Goal: Task Accomplishment & Management: Use online tool/utility

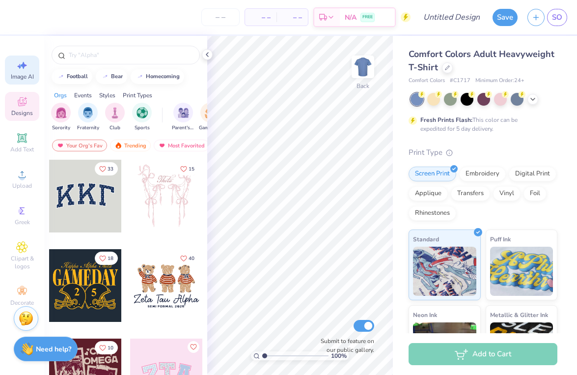
click at [18, 70] on icon at bounding box center [22, 65] width 12 height 12
select select "4"
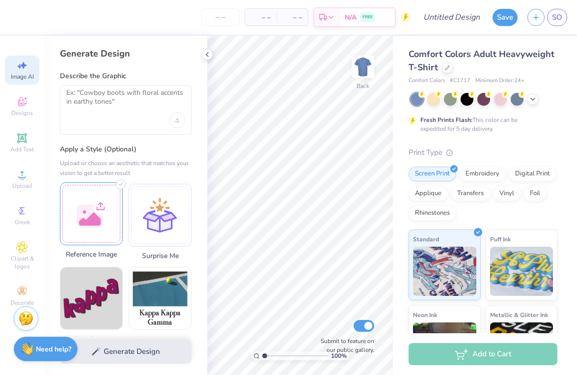
click at [101, 224] on div at bounding box center [91, 213] width 63 height 63
click at [107, 224] on img at bounding box center [91, 213] width 62 height 22
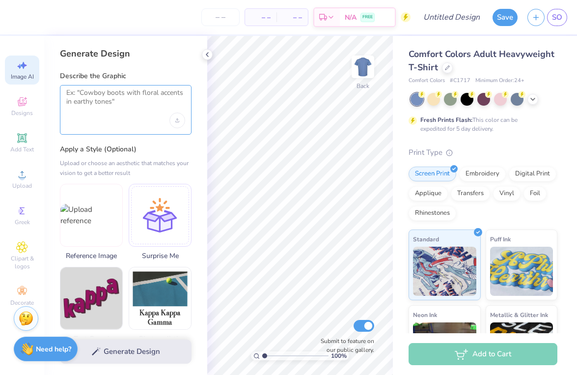
click at [129, 95] on textarea at bounding box center [125, 100] width 119 height 25
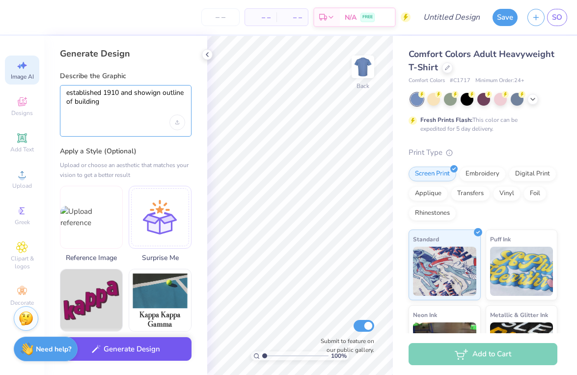
type textarea "established 1910 and showign outline of building"
click at [159, 341] on button "Generate Design" at bounding box center [126, 349] width 132 height 24
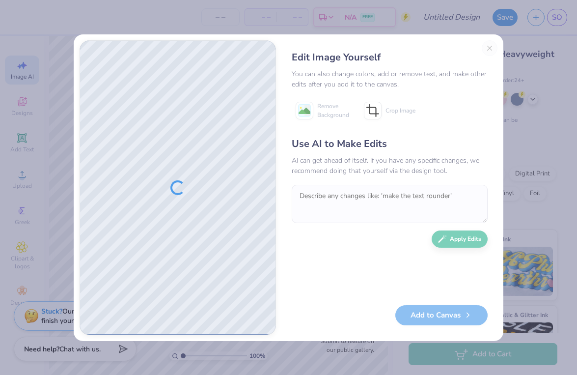
click at [489, 49] on div "Edit Image Yourself You can also change colors, add or remove text, and make ot…" at bounding box center [390, 187] width 216 height 295
click at [487, 47] on div "Edit Image Yourself You can also change colors, add or remove text, and make ot…" at bounding box center [390, 187] width 216 height 295
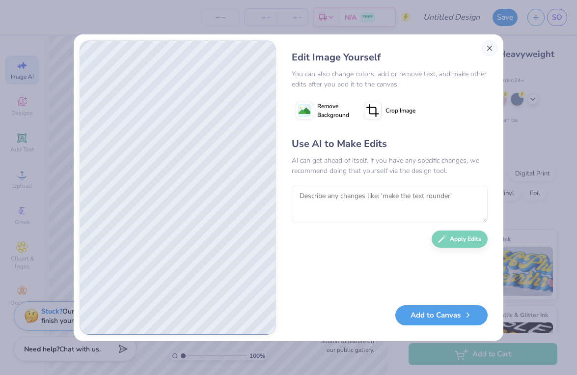
click at [488, 50] on button "Close" at bounding box center [490, 48] width 16 height 16
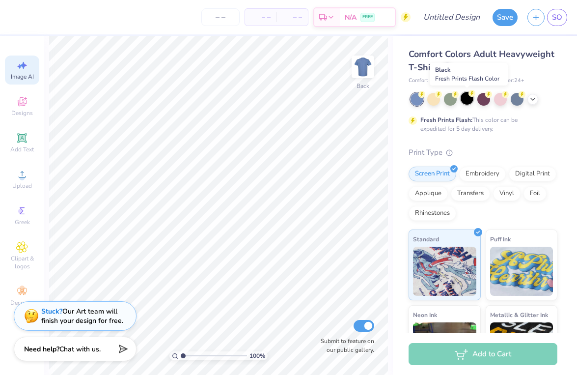
click at [464, 97] on div at bounding box center [467, 98] width 13 height 13
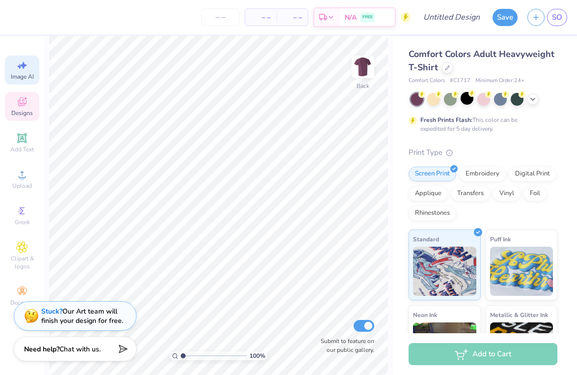
click at [29, 104] on div "Designs" at bounding box center [22, 106] width 34 height 29
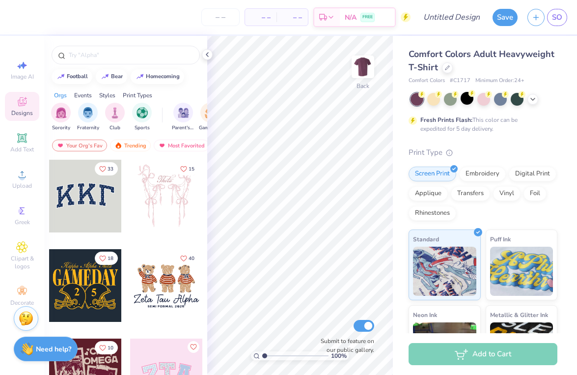
click at [501, 41] on div "Comfort Colors Adult Heavyweight T-Shirt Comfort Colors # C1717 Minimum Order: …" at bounding box center [485, 243] width 184 height 415
click at [490, 51] on span "Comfort Colors Adult Heavyweight T-Shirt" at bounding box center [481, 60] width 146 height 25
click at [485, 56] on span "Comfort Colors Adult Heavyweight T-Shirt" at bounding box center [481, 60] width 146 height 25
click at [445, 67] on icon at bounding box center [447, 66] width 5 height 5
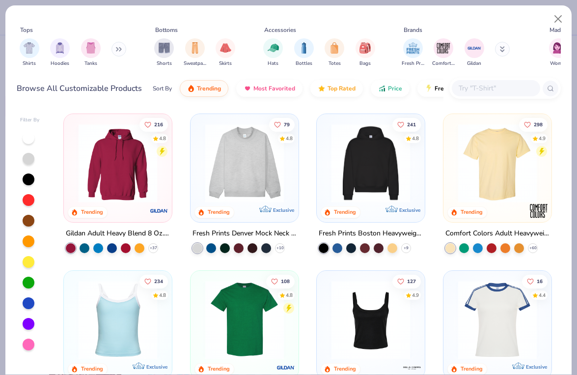
click at [249, 170] on img at bounding box center [244, 163] width 88 height 79
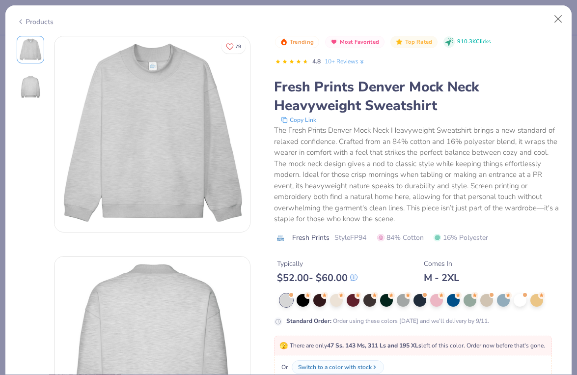
click at [35, 24] on div "Products" at bounding box center [35, 22] width 37 height 10
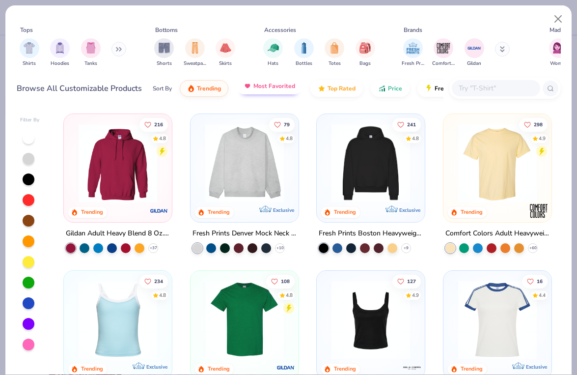
click at [269, 92] on button "Most Favorited" at bounding box center [269, 86] width 66 height 17
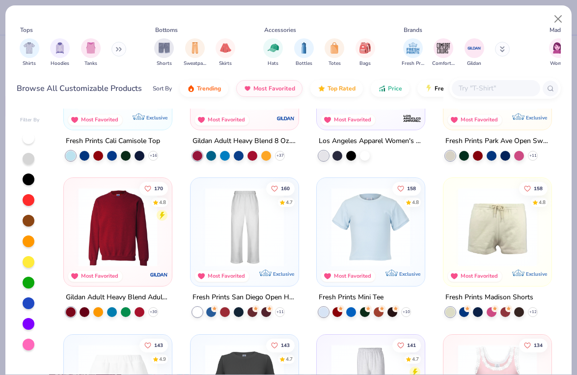
scroll to position [251, 0]
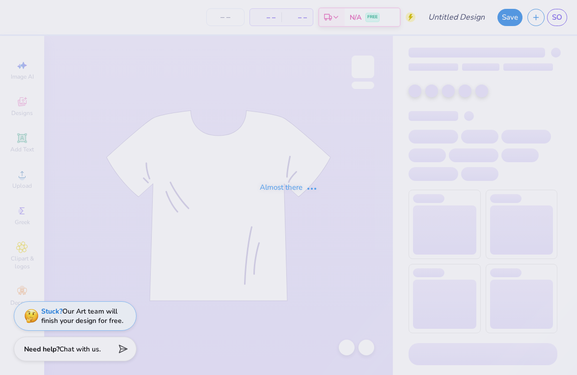
type input "bgcg hoodie cute"
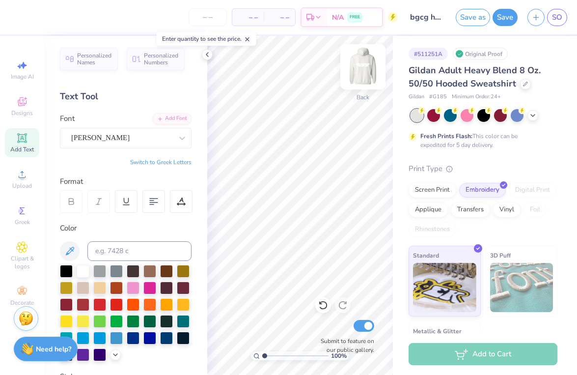
click at [364, 71] on img at bounding box center [362, 66] width 39 height 39
click at [365, 64] on img at bounding box center [362, 66] width 39 height 39
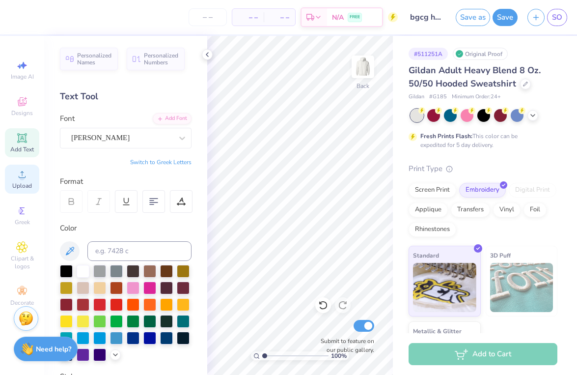
click at [13, 182] on span "Upload" at bounding box center [22, 186] width 20 height 8
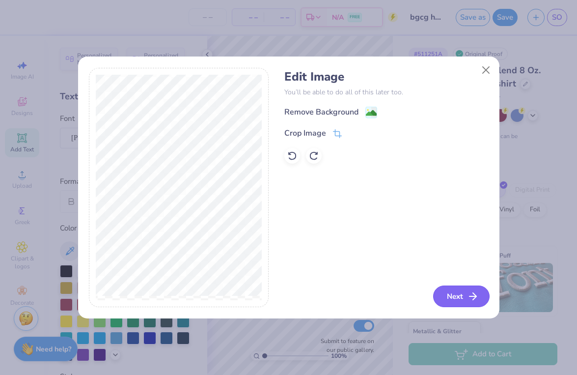
click at [466, 293] on button "Next" at bounding box center [461, 296] width 56 height 22
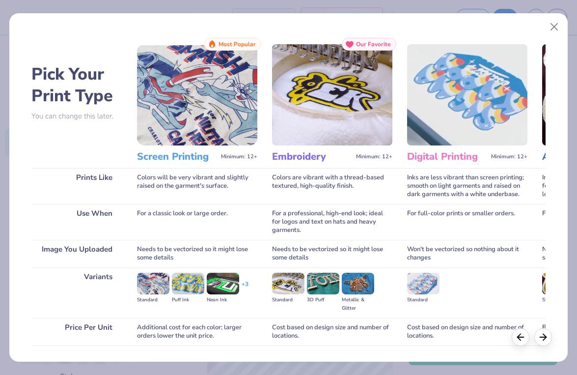
click at [209, 206] on div "For a classic look or large order." at bounding box center [197, 222] width 120 height 36
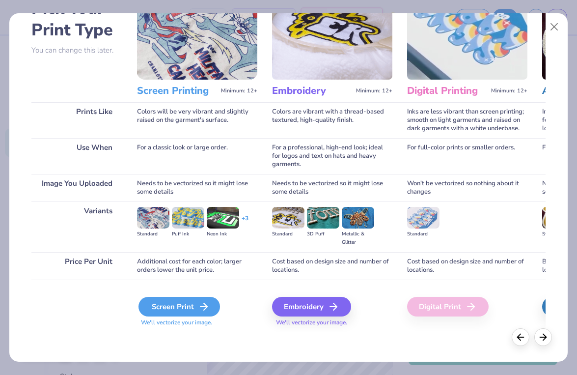
scroll to position [66, 0]
click at [183, 312] on div "Screen Print" at bounding box center [178, 307] width 81 height 20
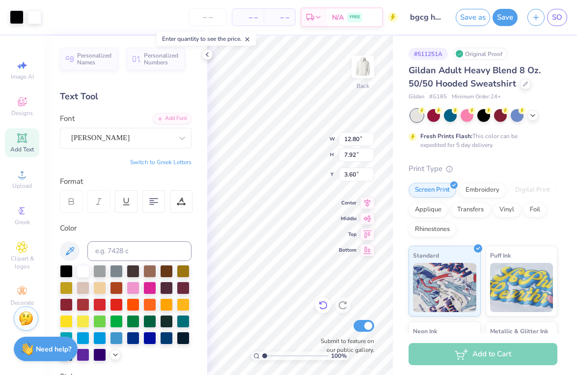
click at [325, 306] on icon at bounding box center [323, 305] width 10 height 10
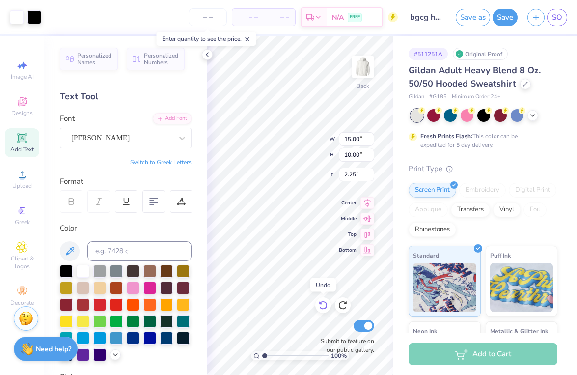
type input "15.00"
type input "10.00"
type input "2.25"
click at [325, 306] on icon at bounding box center [323, 305] width 10 height 10
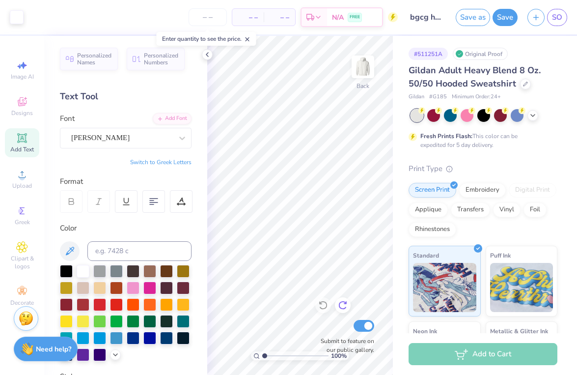
click at [342, 303] on icon at bounding box center [343, 305] width 10 height 10
click at [24, 182] on span "Upload" at bounding box center [22, 186] width 20 height 8
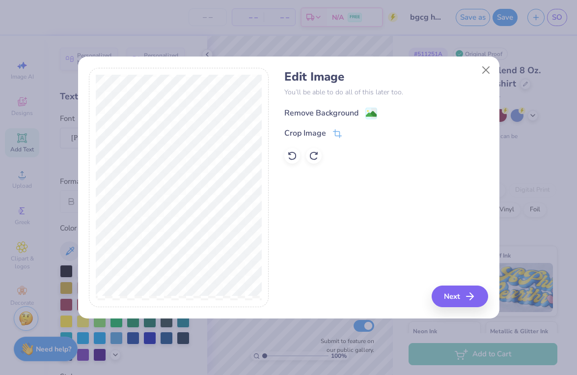
click at [327, 108] on div "Remove Background" at bounding box center [321, 113] width 74 height 12
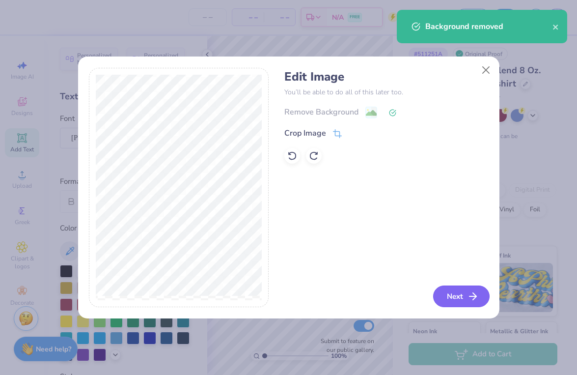
click at [456, 292] on button "Next" at bounding box center [461, 296] width 56 height 22
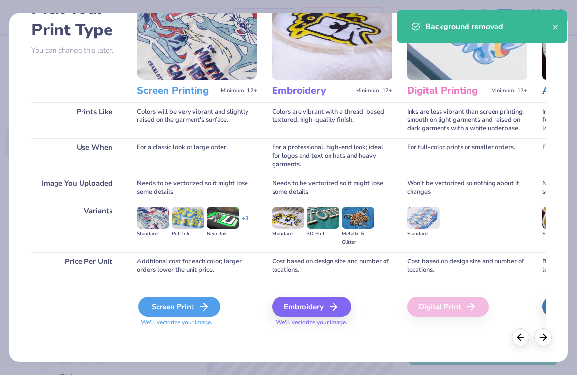
click at [169, 312] on div "Screen Print" at bounding box center [178, 307] width 81 height 20
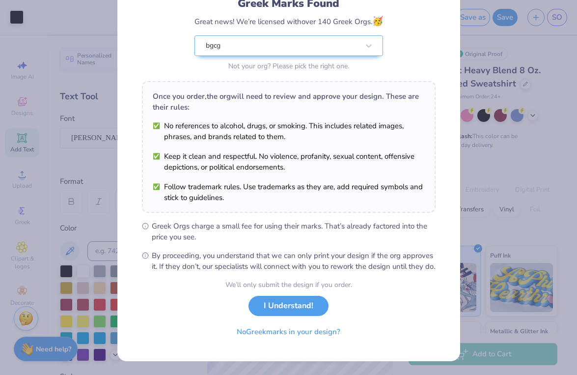
scroll to position [85, 0]
click at [296, 308] on button "I Understand!" at bounding box center [288, 303] width 80 height 20
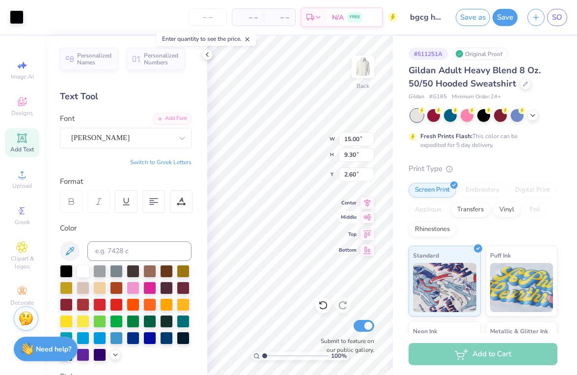
click at [370, 216] on icon at bounding box center [367, 217] width 14 height 12
click at [370, 204] on icon at bounding box center [367, 201] width 14 height 12
click at [370, 234] on icon at bounding box center [367, 233] width 14 height 12
click at [369, 249] on icon at bounding box center [367, 249] width 14 height 12
click at [368, 218] on icon at bounding box center [367, 217] width 14 height 12
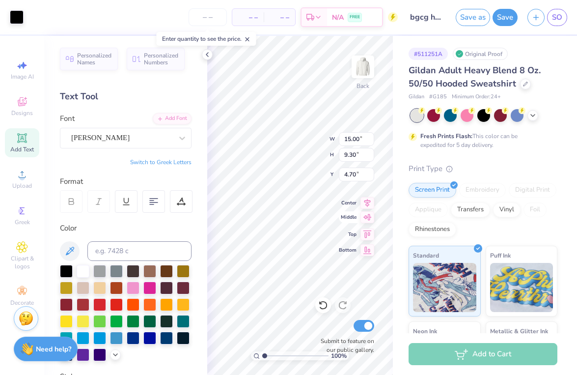
type input "2.60"
click at [368, 201] on icon at bounding box center [367, 201] width 14 height 12
click at [475, 158] on div "Gildan Adult Heavy Blend 8 Oz. 50/50 Hooded Sweatshirt Gildan # G185 Minimum Or…" at bounding box center [482, 266] width 149 height 404
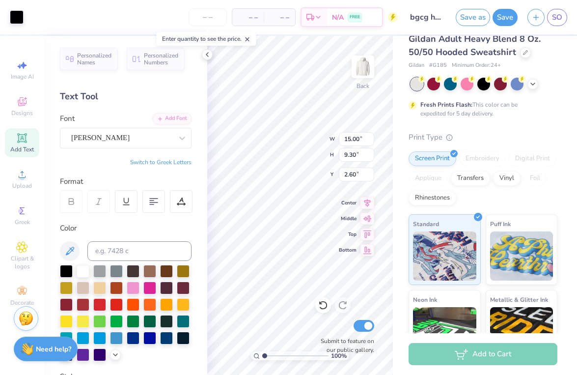
scroll to position [35, 0]
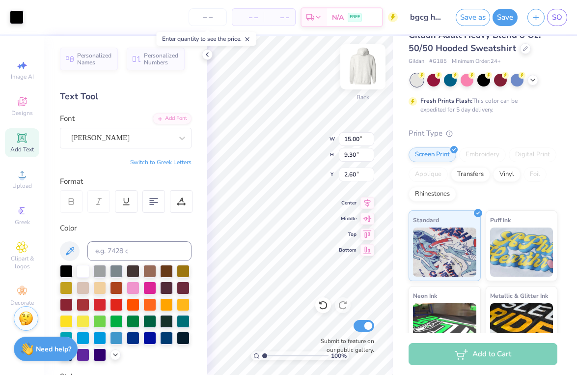
click at [364, 67] on img at bounding box center [362, 66] width 39 height 39
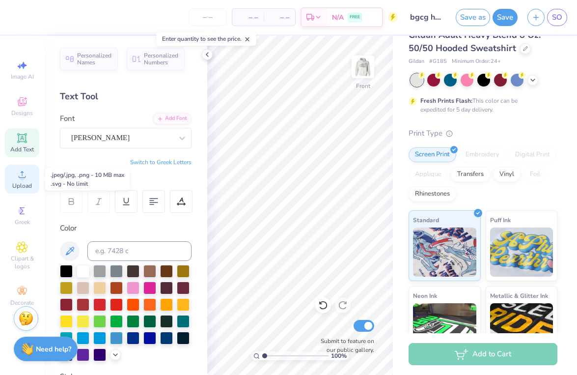
click at [19, 180] on div "Upload" at bounding box center [22, 178] width 34 height 29
click at [21, 151] on span "Add Text" at bounding box center [22, 149] width 24 height 8
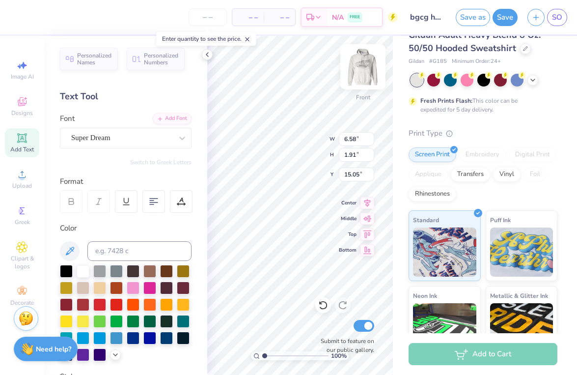
click at [365, 71] on img at bounding box center [362, 66] width 39 height 39
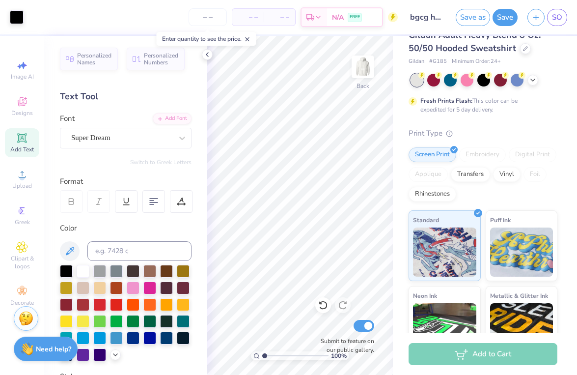
click at [18, 142] on icon at bounding box center [21, 137] width 9 height 9
click at [27, 99] on icon at bounding box center [22, 102] width 12 height 12
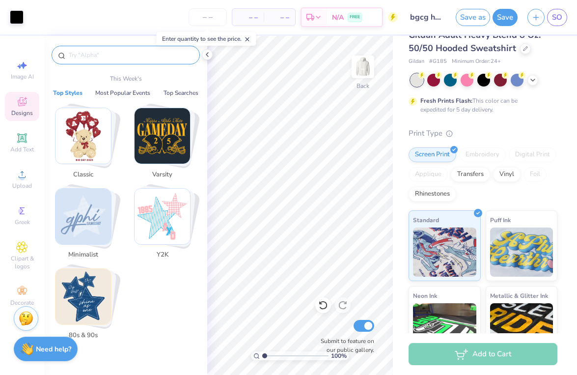
click at [111, 58] on input "text" at bounding box center [131, 55] width 126 height 10
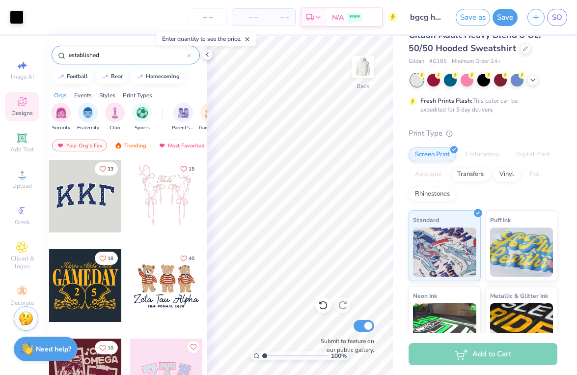
type input "established"
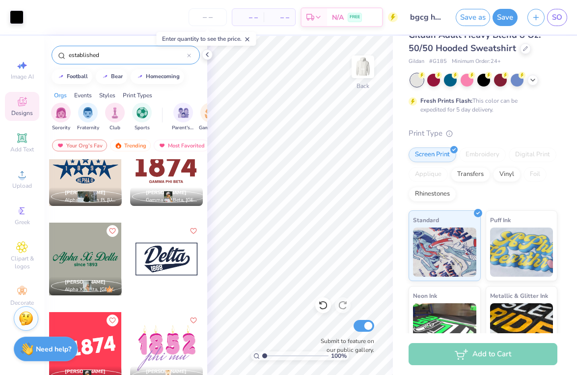
scroll to position [5, 0]
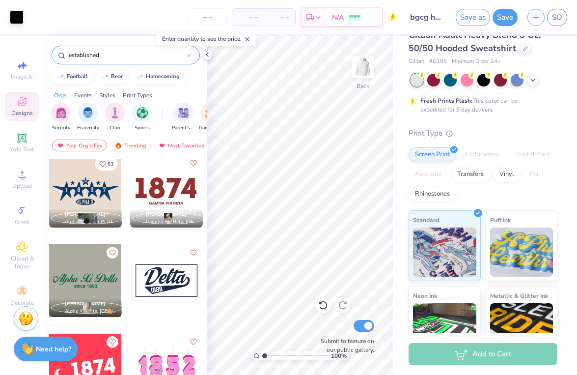
click at [177, 181] on div at bounding box center [166, 191] width 73 height 73
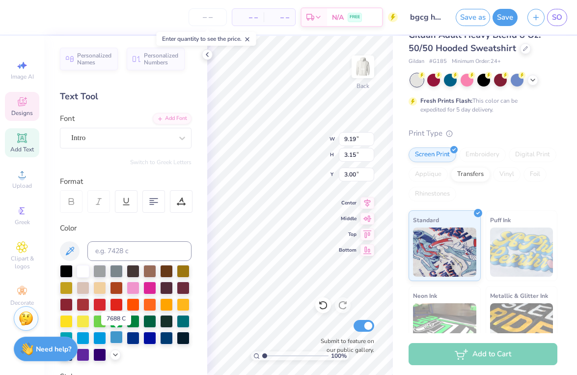
click at [119, 336] on div at bounding box center [116, 336] width 13 height 13
click at [103, 338] on div at bounding box center [99, 336] width 13 height 13
click at [146, 340] on div at bounding box center [149, 336] width 13 height 13
click at [117, 338] on div at bounding box center [116, 336] width 13 height 13
type textarea "1910"
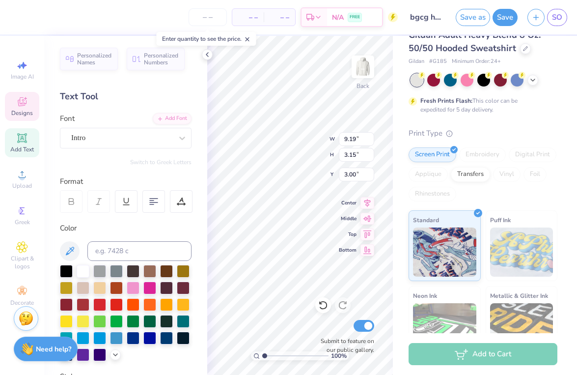
type input "5.11"
type input "0.43"
type input "6.67"
type textarea "GAMMA PHI G"
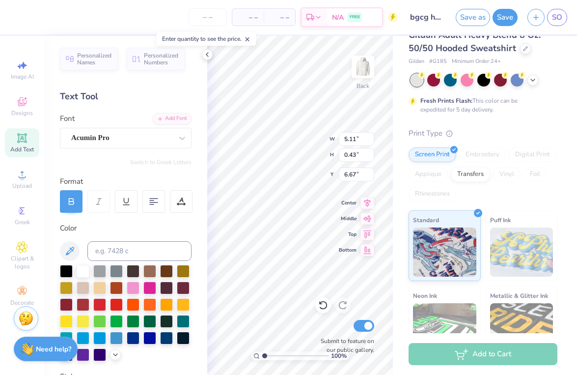
type input "15.00"
type input "9.30"
type input "2.60"
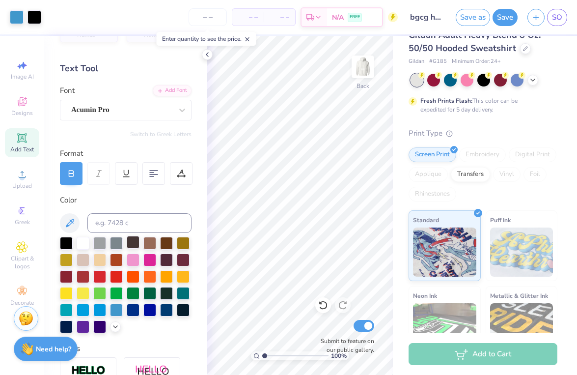
scroll to position [37, 0]
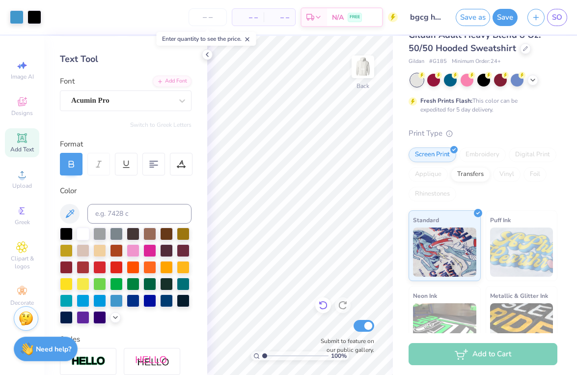
click at [320, 304] on icon at bounding box center [321, 303] width 2 height 2
type input "4.03"
type input "0.43"
type input "6.67"
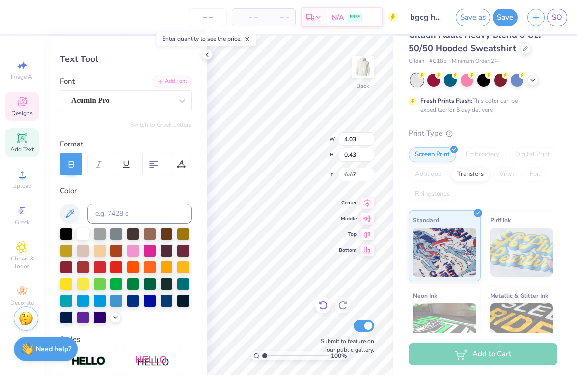
scroll to position [0, 1]
type textarea "reenwich"
type input "1.14"
type input "1.73"
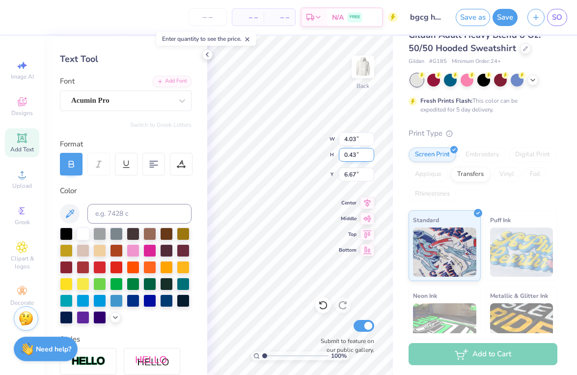
type input "6.33"
type input "14.14"
type input "8.59"
type input "2.60"
type input "0.79"
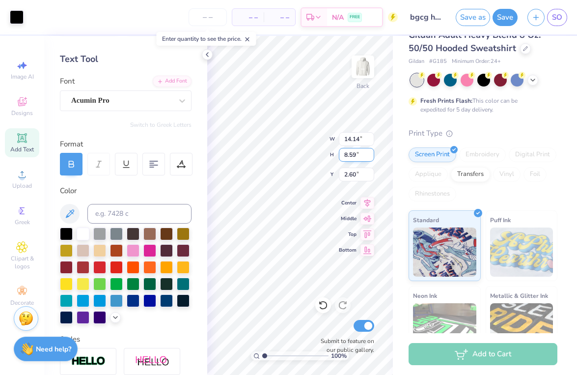
type input "1.08"
type input "6.77"
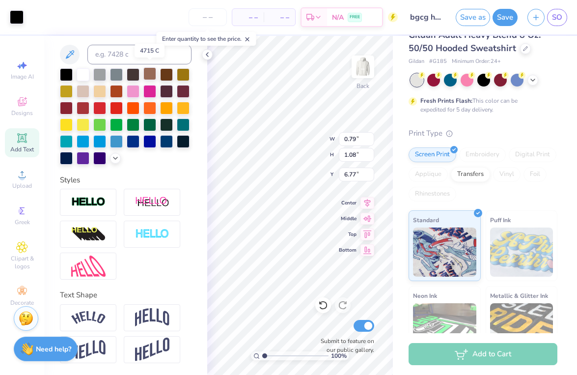
scroll to position [196, 0]
type input "0.79"
type input "1.08"
type input "8.25"
type input "2.50"
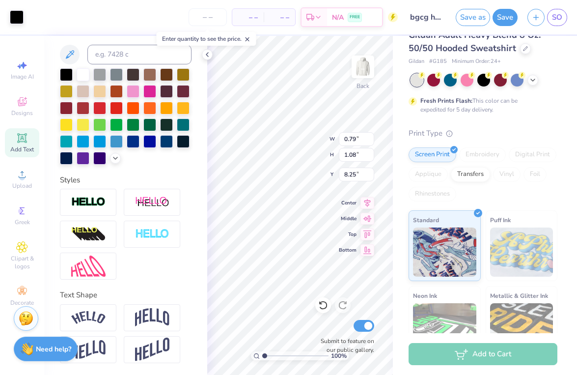
type input "0.44"
type input "6.66"
type input "12.84"
type textarea "G"
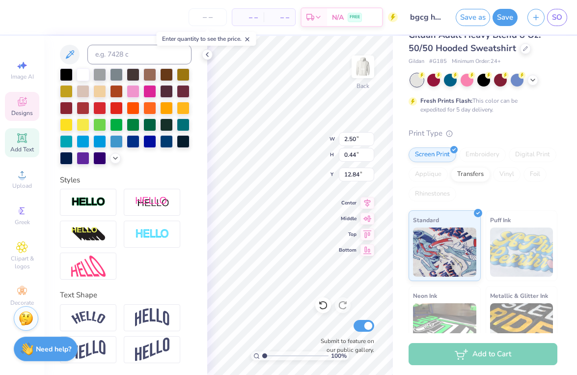
type textarea "R"
type textarea "GREENWICH, CT"
type input "14.14"
type input "8.59"
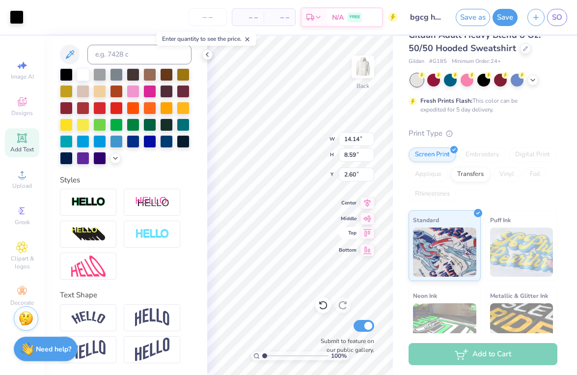
type input "3.00"
type input "8.98"
type input "3.16"
type input "2.99"
type input "5.29"
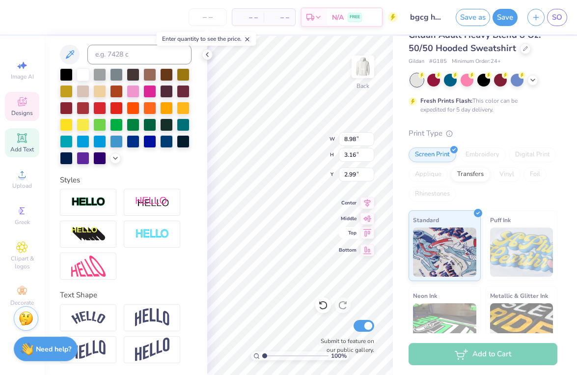
type input "1.86"
click at [368, 217] on icon at bounding box center [367, 217] width 8 height 6
click at [366, 204] on icon at bounding box center [367, 201] width 6 height 8
type input "1.57"
type input "4.70"
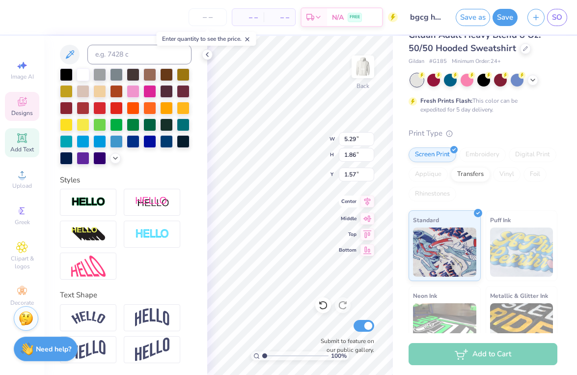
type input "0.49"
type input "12.82"
click at [115, 137] on div at bounding box center [116, 140] width 13 height 13
type input "11.90"
type input "7.62"
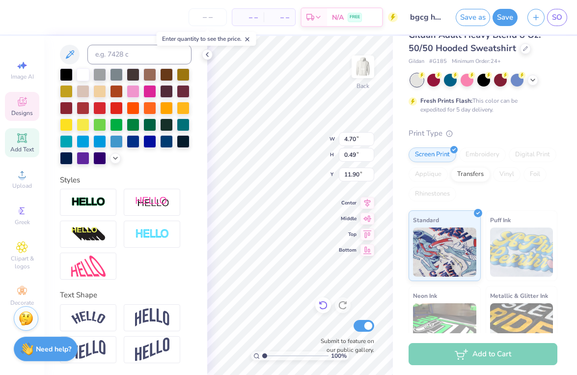
type input "0.79"
click at [367, 216] on icon at bounding box center [367, 217] width 14 height 12
type input "6.85"
click at [369, 203] on icon at bounding box center [367, 201] width 6 height 8
type input "0.49"
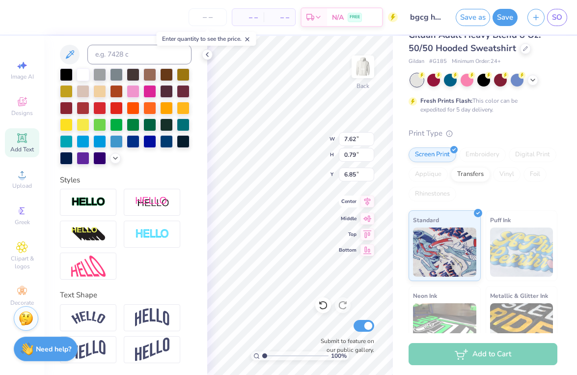
type input "1.19"
type input "11.00"
type input "4.10"
type input "14.14"
type input "8.59"
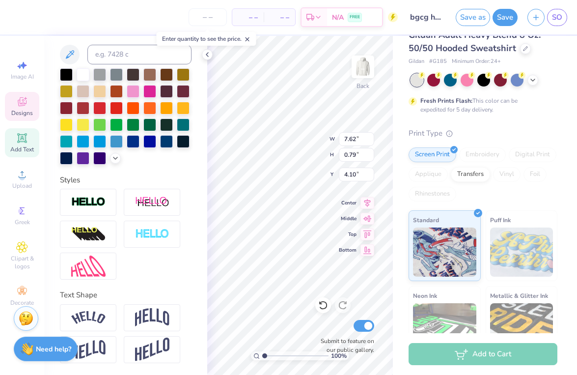
type input "3.00"
type input "5.10"
click at [127, 54] on input at bounding box center [139, 55] width 104 height 20
type input "ES"
click at [27, 73] on span "Image AI" at bounding box center [22, 77] width 23 height 8
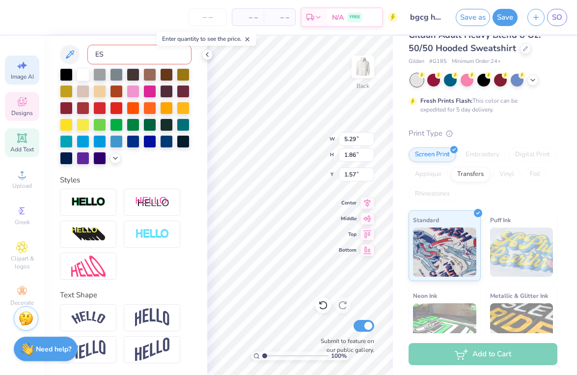
select select "4"
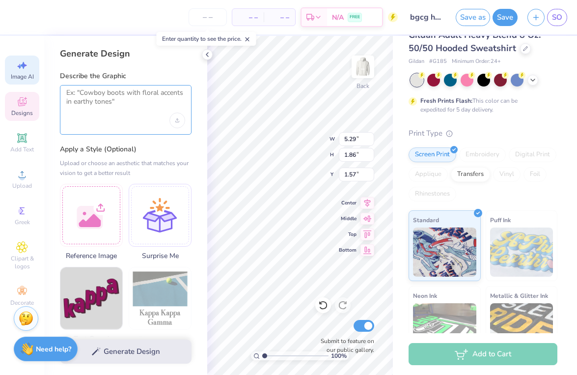
click at [112, 99] on textarea at bounding box center [125, 100] width 119 height 25
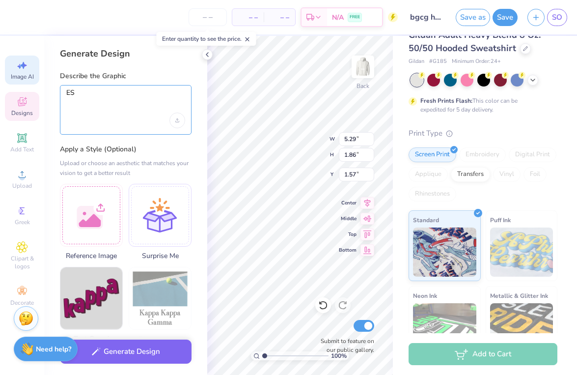
type textarea "E"
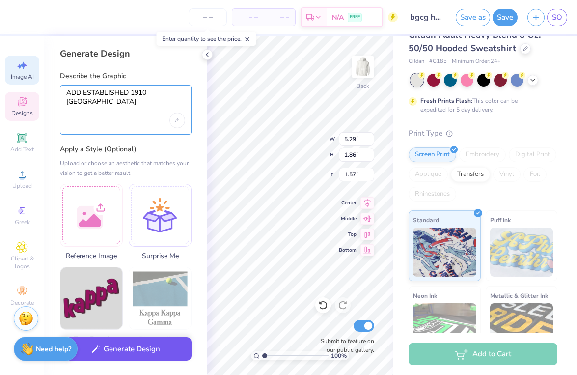
type textarea "ADD ESTABLISHED 1910 GREENWICH"
click at [130, 346] on button "Generate Design" at bounding box center [126, 349] width 132 height 24
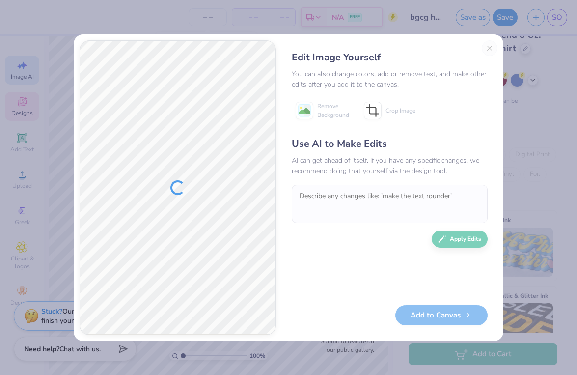
click at [188, 112] on div at bounding box center [177, 188] width 195 height 294
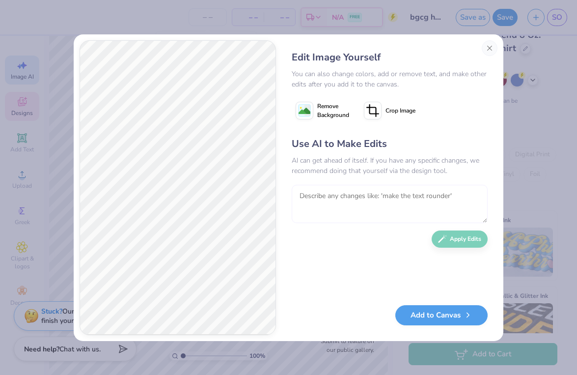
click at [360, 196] on textarea at bounding box center [390, 204] width 196 height 38
type textarea "REMOVE ADD AND REMOVE BACKGROUND"
click at [458, 239] on button "Apply Edits" at bounding box center [460, 236] width 56 height 17
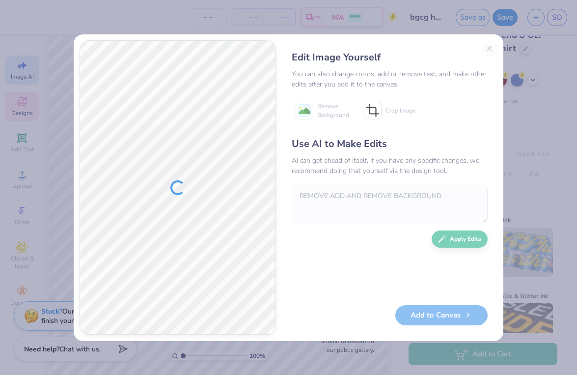
click at [457, 313] on div "Add to Canvas" at bounding box center [390, 315] width 196 height 20
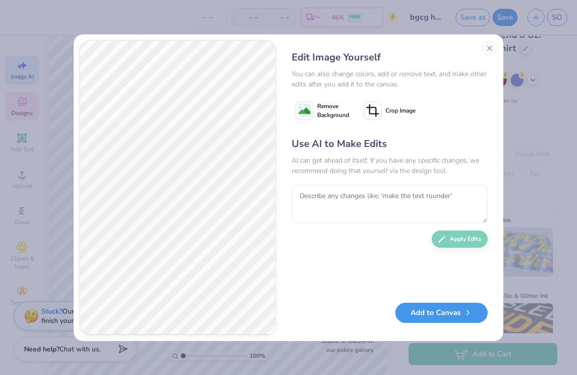
click at [446, 315] on button "Add to Canvas" at bounding box center [441, 312] width 92 height 20
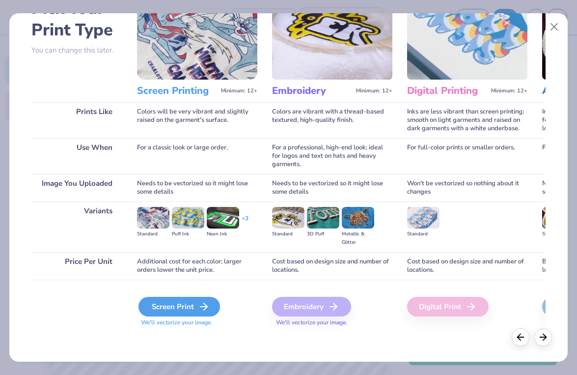
click at [199, 300] on div "Screen Print" at bounding box center [178, 307] width 81 height 20
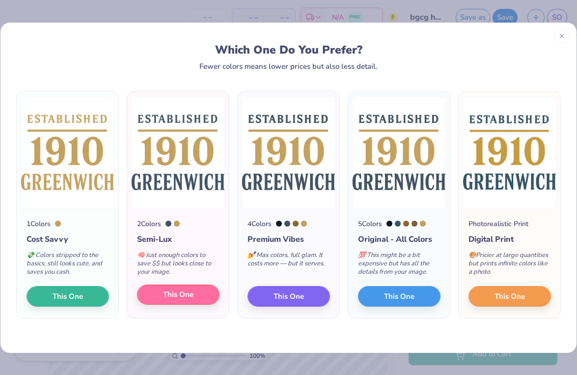
click at [175, 289] on span "This One" at bounding box center [178, 294] width 30 height 11
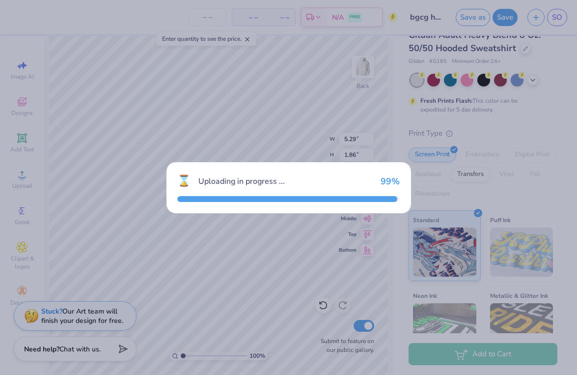
type input "15.00"
type input "12.13"
type input "1.18"
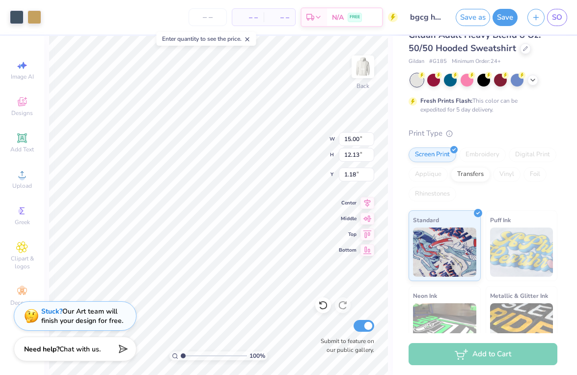
type input "8.16"
type input "6.60"
type input "6.72"
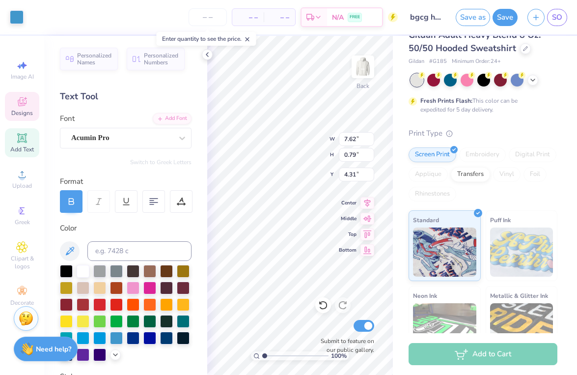
type input "4.31"
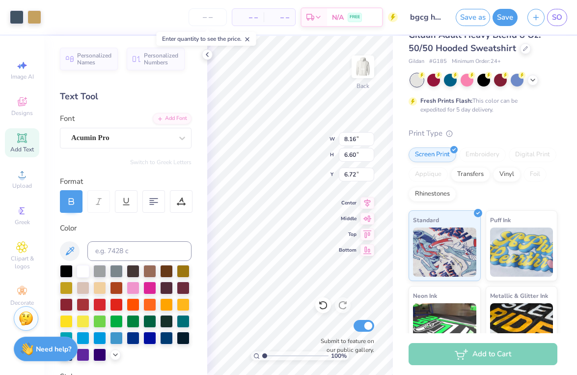
type input "2.43"
type input "14.14"
type input "8.59"
type input "5.10"
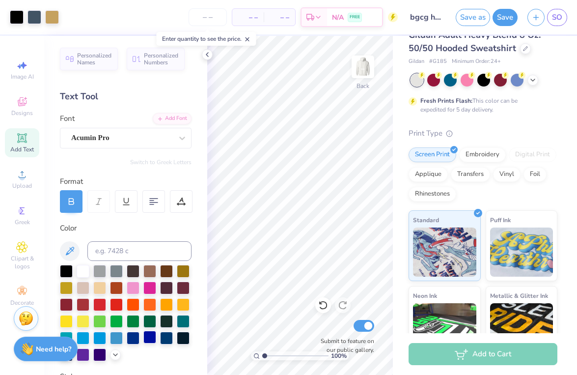
click at [144, 339] on div at bounding box center [149, 336] width 13 height 13
